Goal: Contribute content

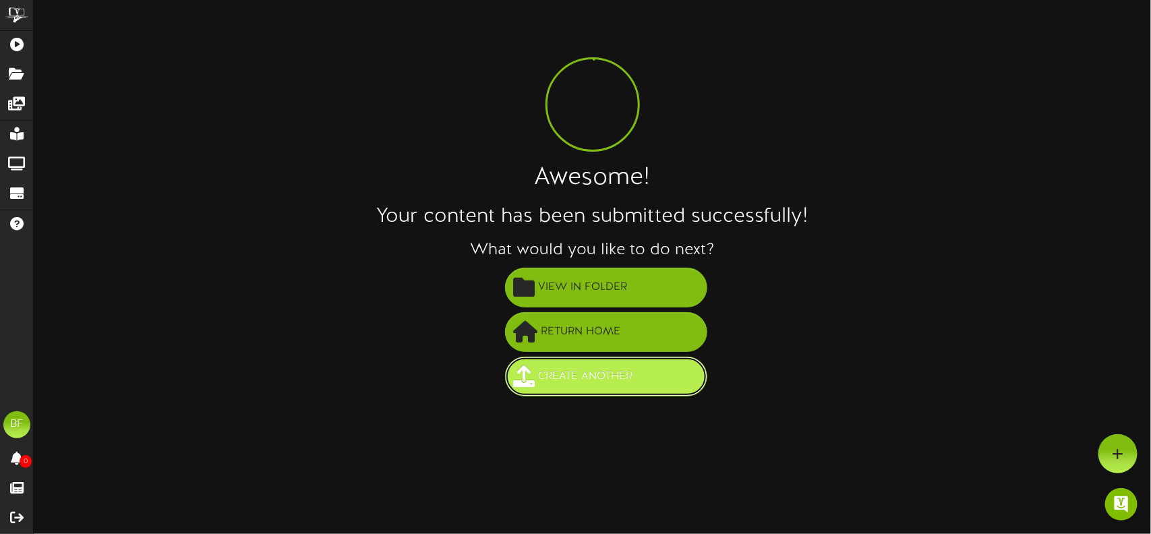
click at [595, 376] on span "Create Another" at bounding box center [585, 376] width 101 height 22
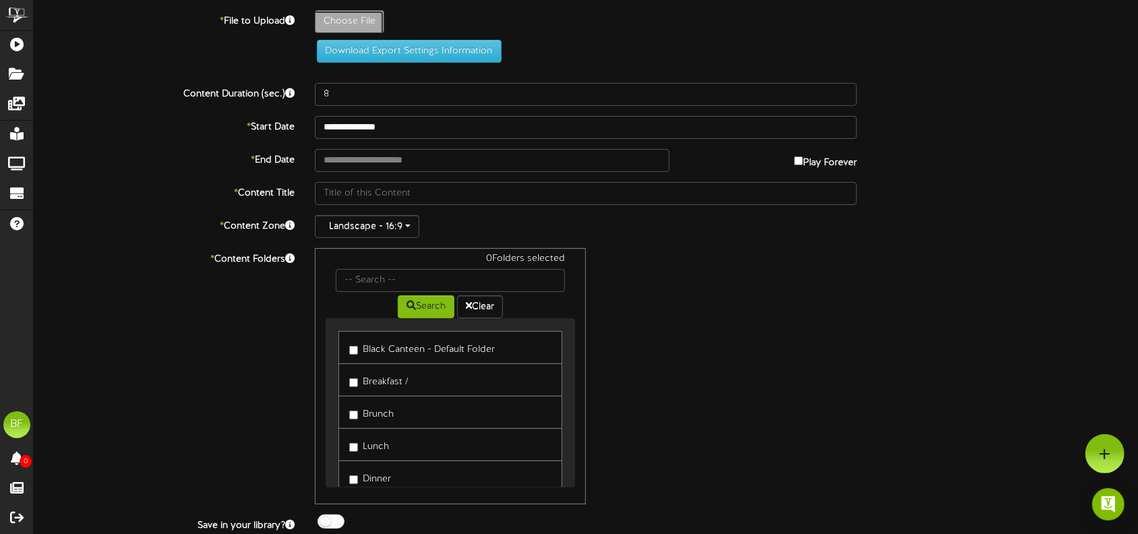
type input "**********"
type input "Slide2"
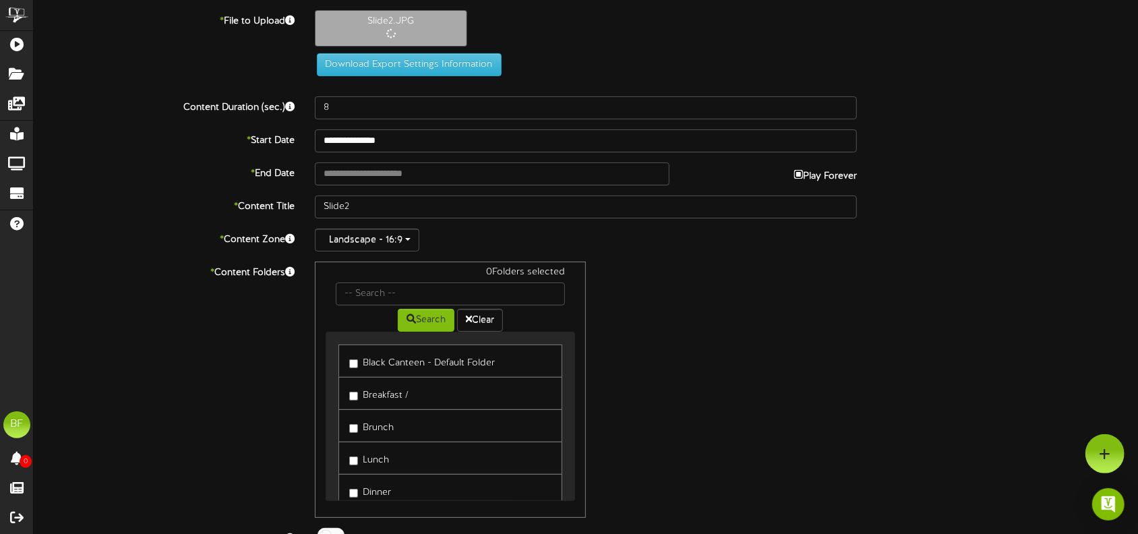
type input "**********"
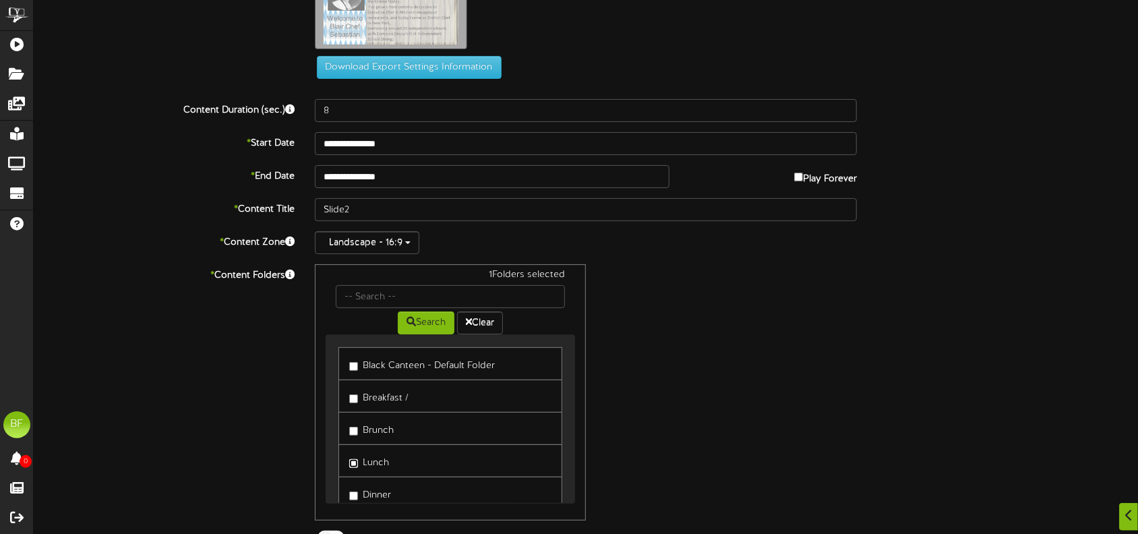
scroll to position [116, 0]
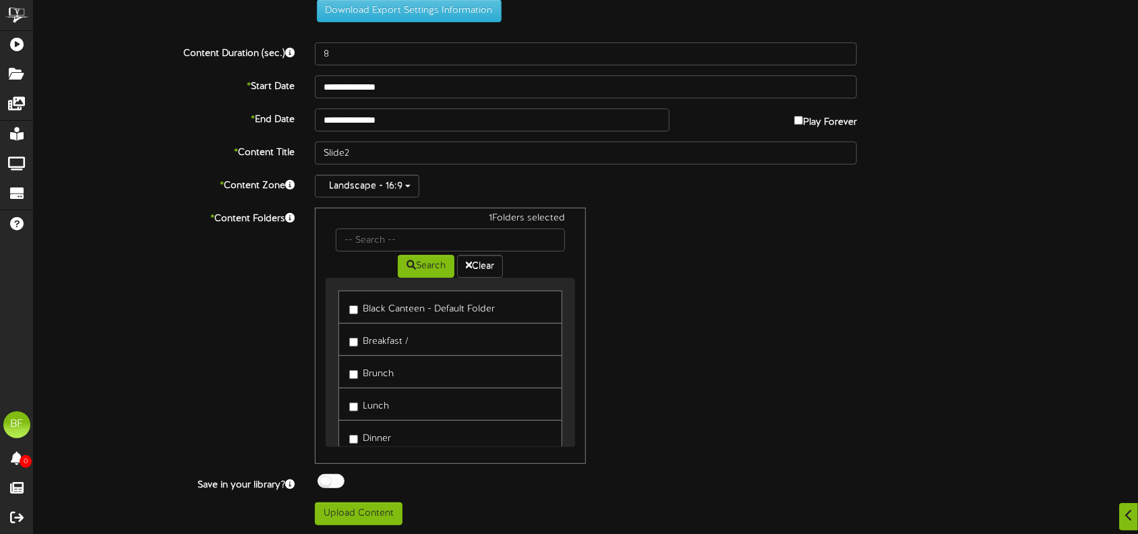
click at [331, 480] on div at bounding box center [330, 481] width 27 height 14
click at [354, 513] on button "Upload Content" at bounding box center [359, 513] width 88 height 23
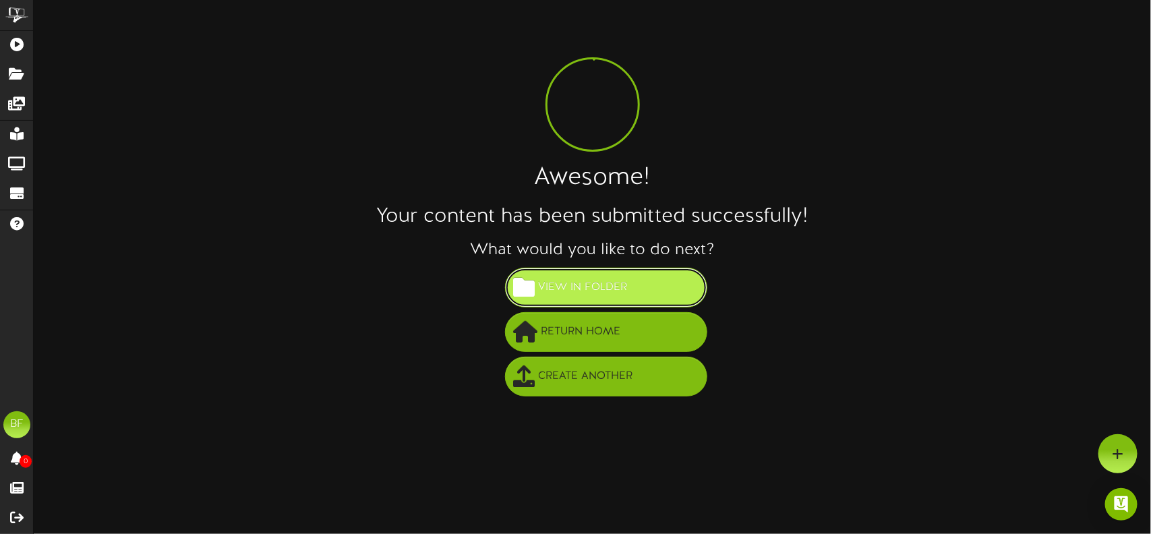
click at [583, 288] on span "View in Folder" at bounding box center [583, 287] width 96 height 22
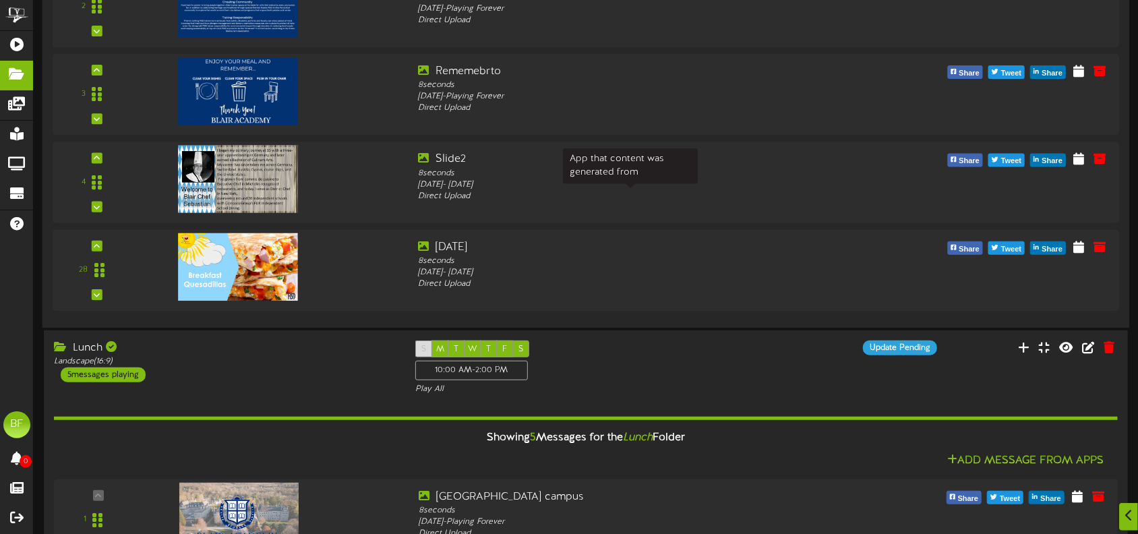
scroll to position [336, 0]
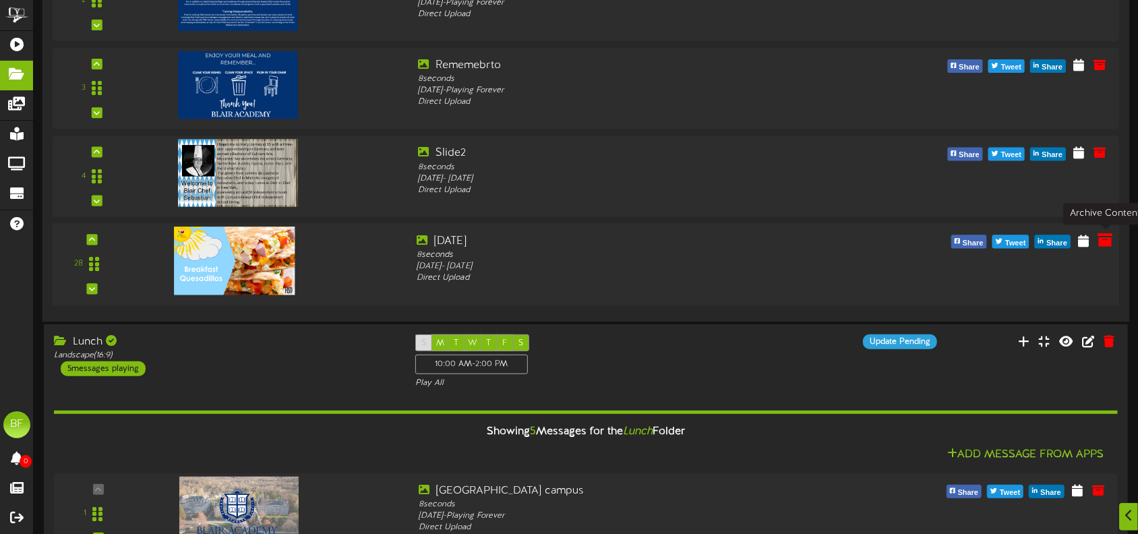
click at [1107, 245] on icon at bounding box center [1104, 240] width 15 height 15
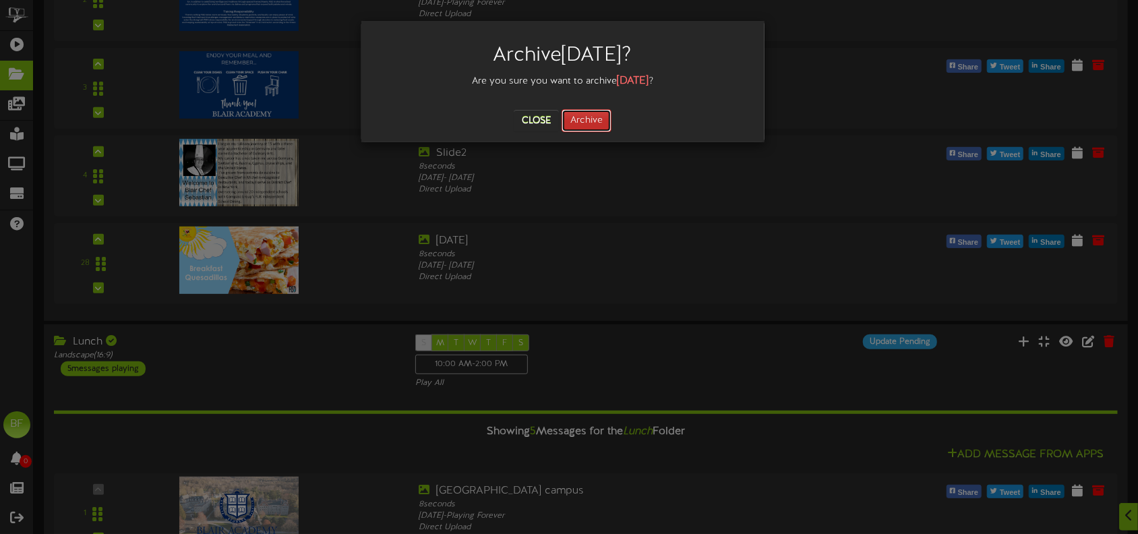
click at [594, 119] on button "Archive" at bounding box center [586, 120] width 50 height 23
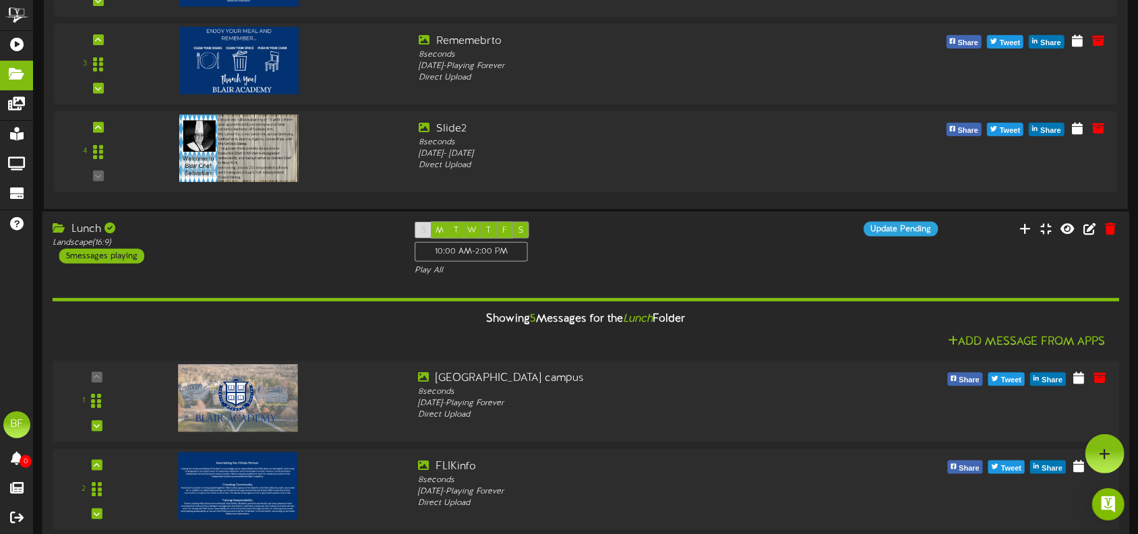
scroll to position [352, 0]
